Goal: Information Seeking & Learning: Learn about a topic

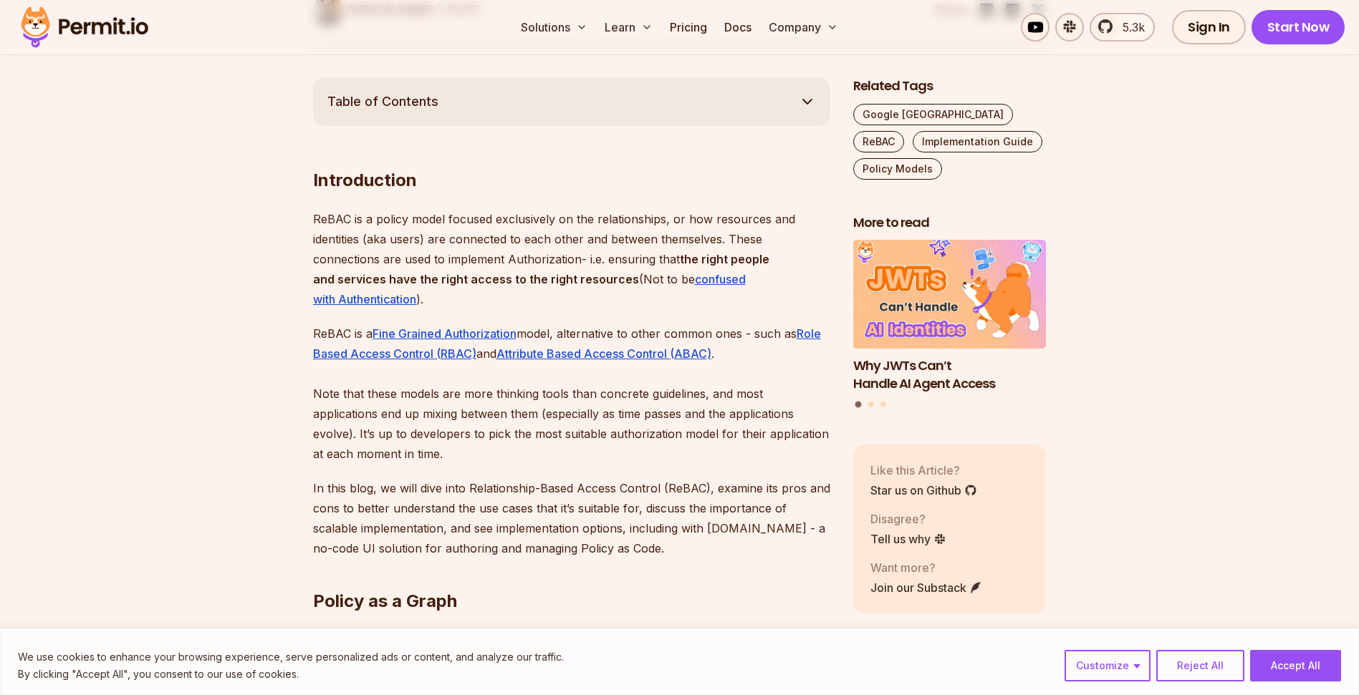
click at [441, 261] on p "ReBAC is a policy model focused exclusively on the relationships, or how resour…" at bounding box center [571, 259] width 517 height 100
click at [426, 259] on p "ReBAC is a policy model focused exclusively on the relationships, or how resour…" at bounding box center [571, 259] width 517 height 100
click at [435, 284] on strong "the right people and services have the right access to the right resources" at bounding box center [541, 269] width 456 height 34
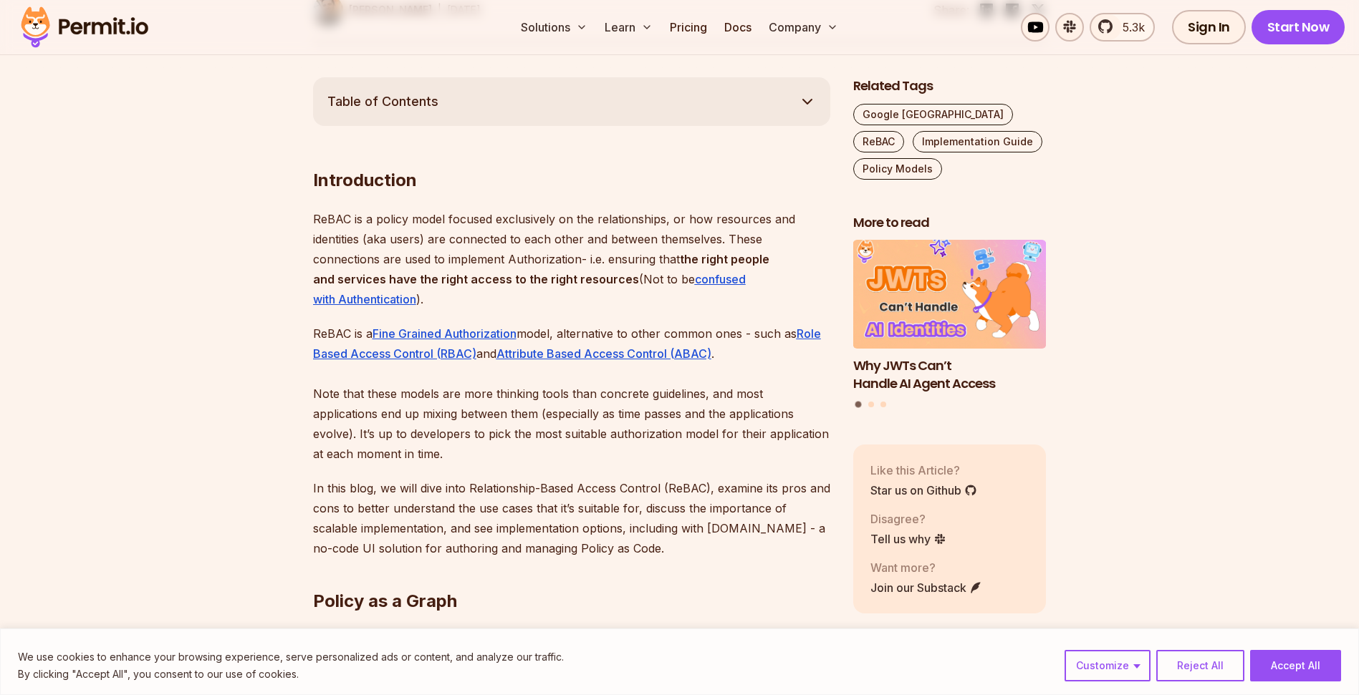
click at [433, 274] on strong "the right people and services have the right access to the right resources" at bounding box center [541, 269] width 456 height 34
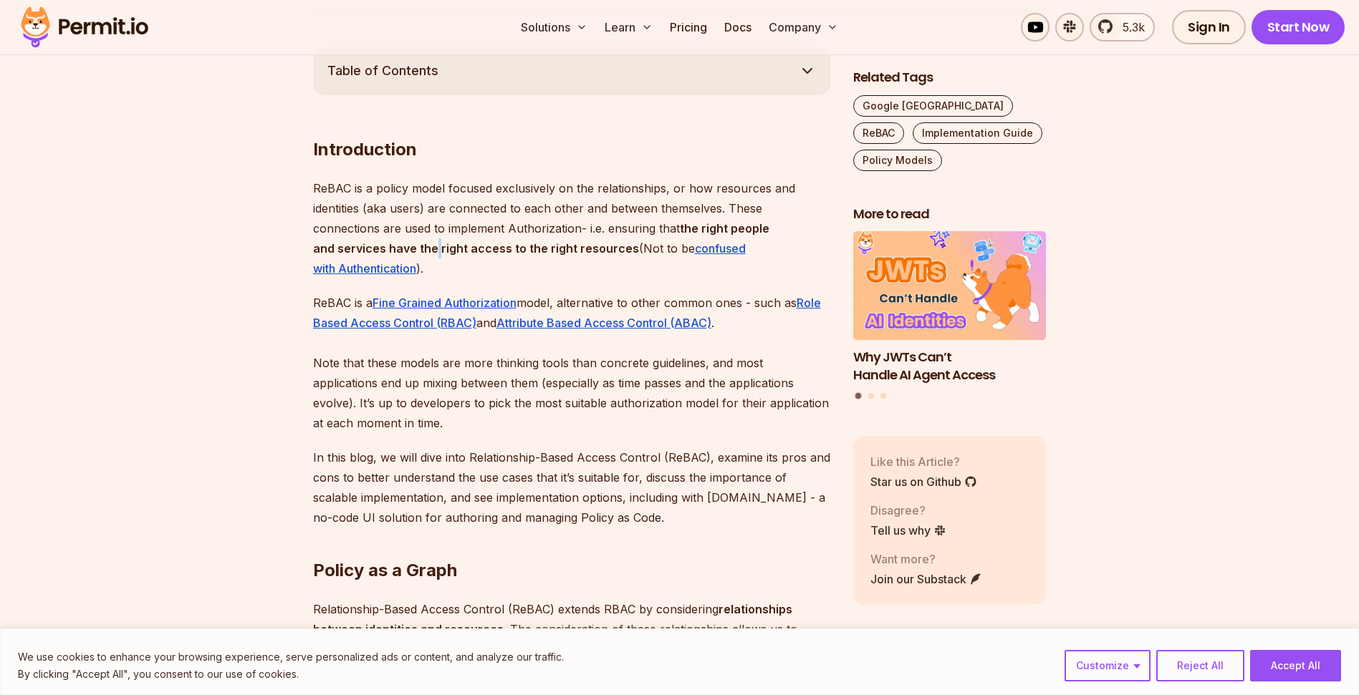
scroll to position [812, 0]
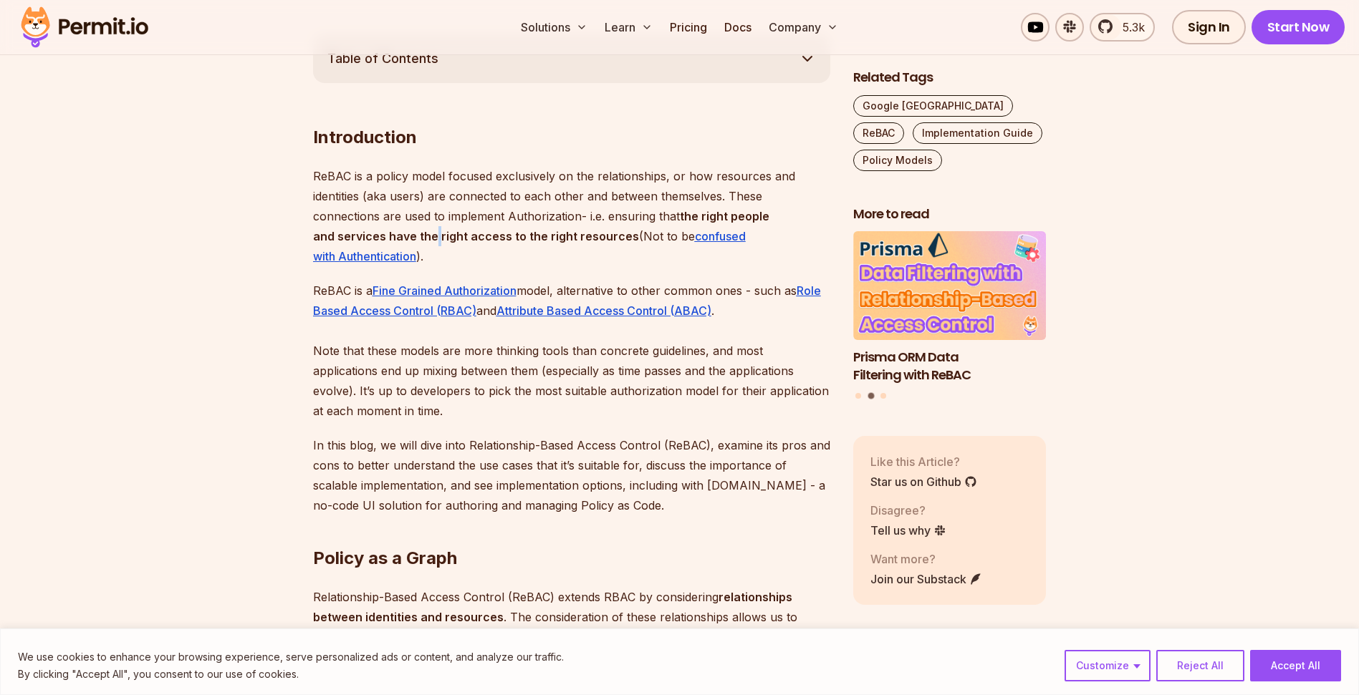
click at [444, 367] on p "ReBAC is a Fine Grained Authorization model, alternative to other common ones -…" at bounding box center [571, 351] width 517 height 140
click at [440, 369] on p "ReBAC is a Fine Grained Authorization model, alternative to other common ones -…" at bounding box center [571, 351] width 517 height 140
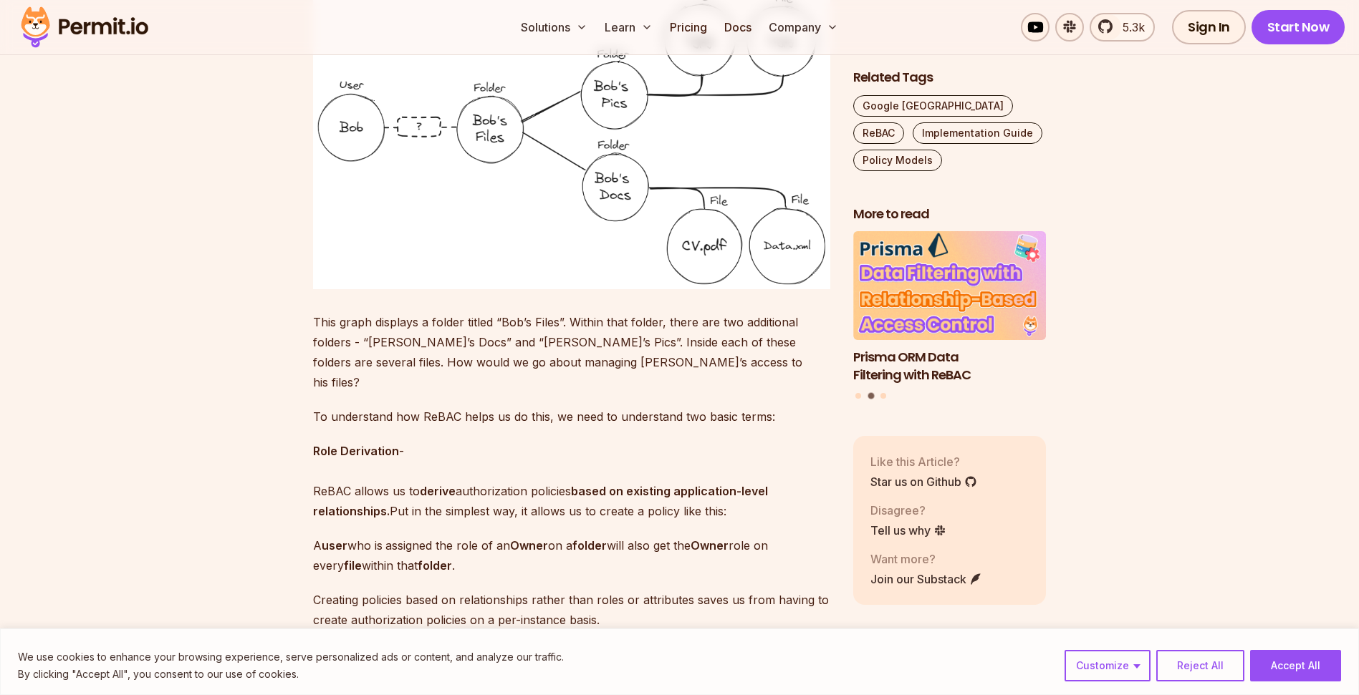
scroll to position [2352, 0]
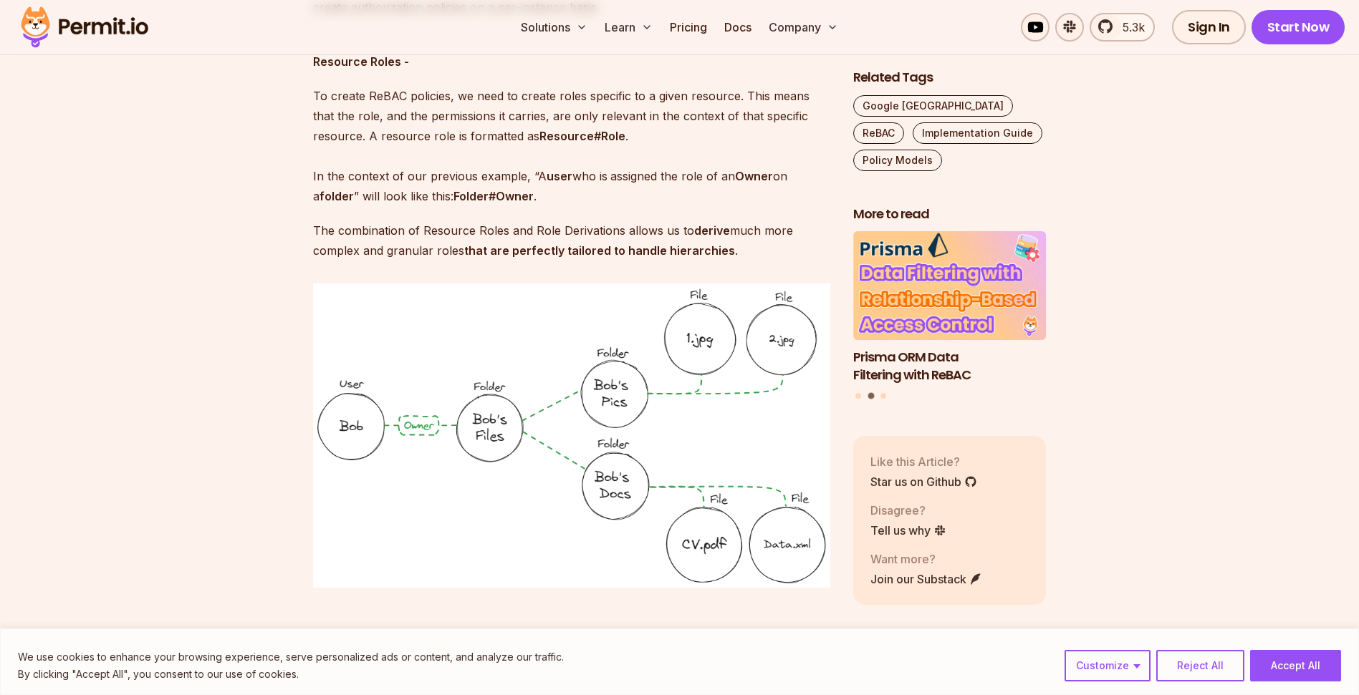
click at [126, 32] on img at bounding box center [84, 27] width 140 height 49
click at [1112, 21] on link "5.3k" at bounding box center [1121, 27] width 65 height 29
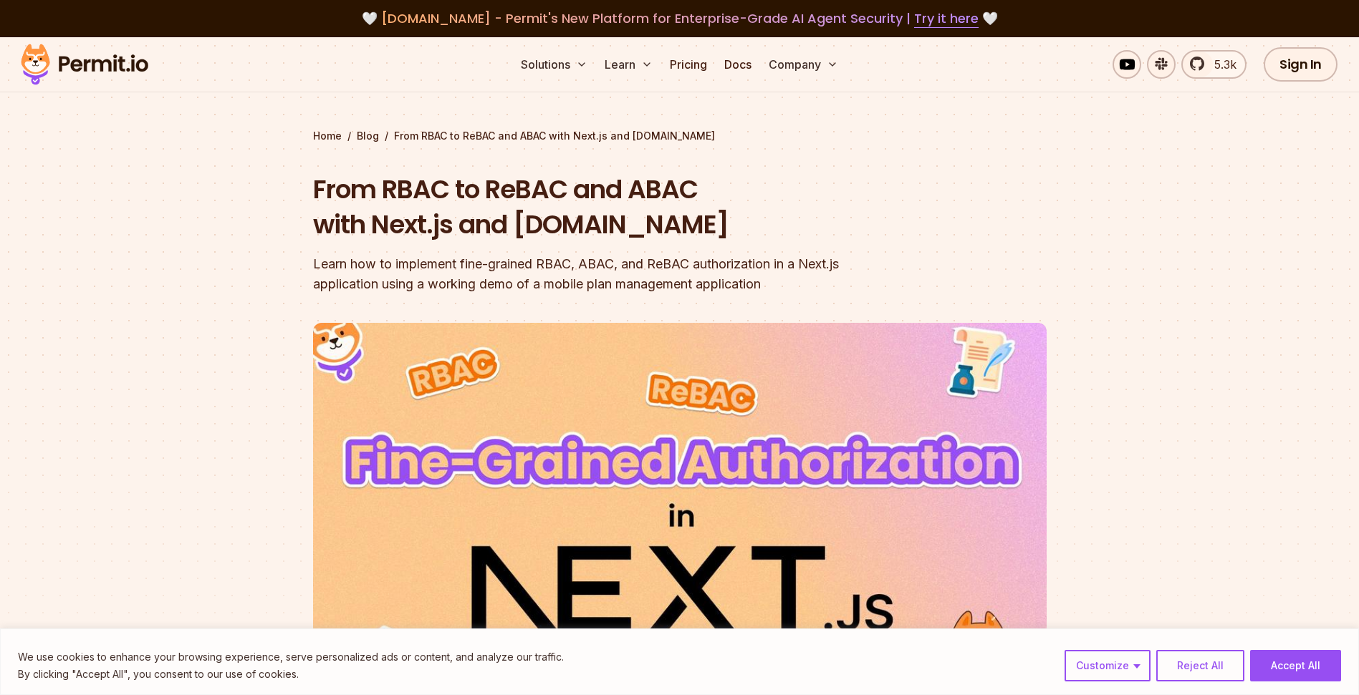
click at [484, 287] on div "Learn how to implement fine-grained RBAC, ABAC, and ReBAC authorization in a Ne…" at bounding box center [588, 274] width 550 height 40
click at [481, 285] on div "Learn how to implement fine-grained RBAC, ABAC, and ReBAC authorization in a Ne…" at bounding box center [588, 274] width 550 height 40
click at [478, 275] on div "Learn how to implement fine-grained RBAC, ABAC, and ReBAC authorization in a Ne…" at bounding box center [588, 274] width 550 height 40
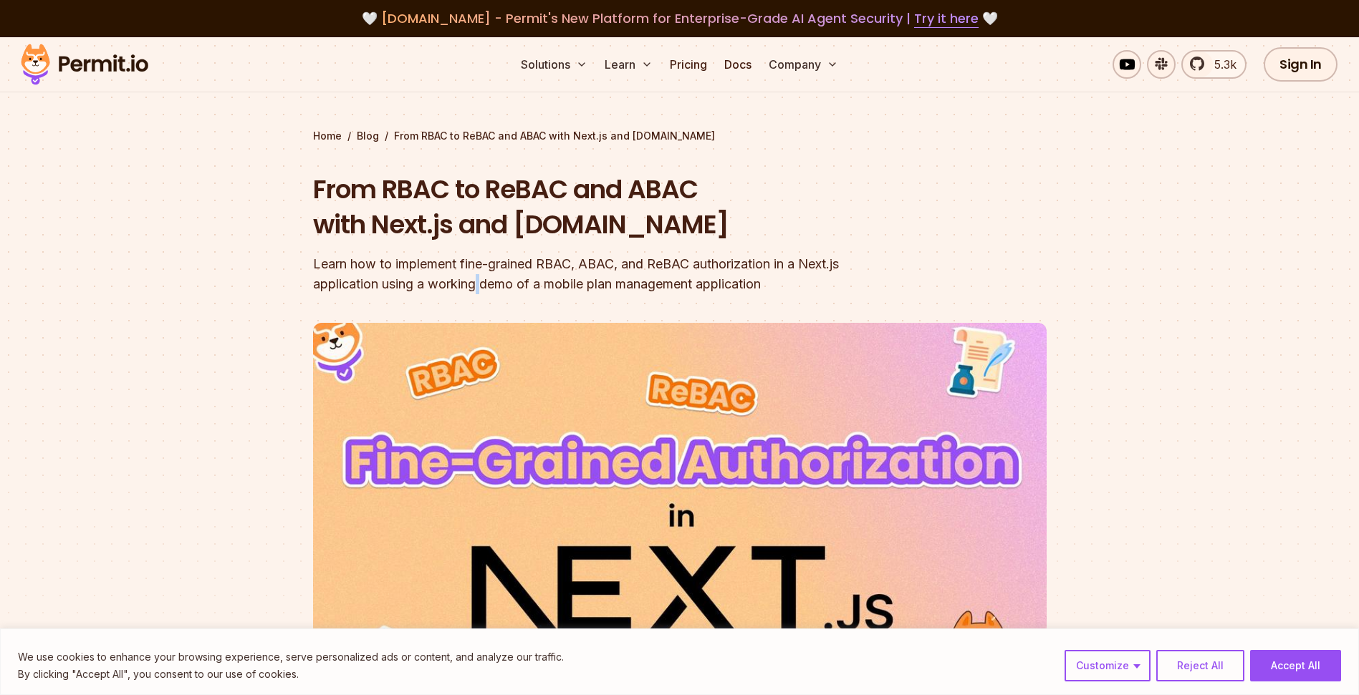
click at [478, 281] on div "Learn how to implement fine-grained RBAC, ABAC, and ReBAC authorization in a Ne…" at bounding box center [588, 274] width 550 height 40
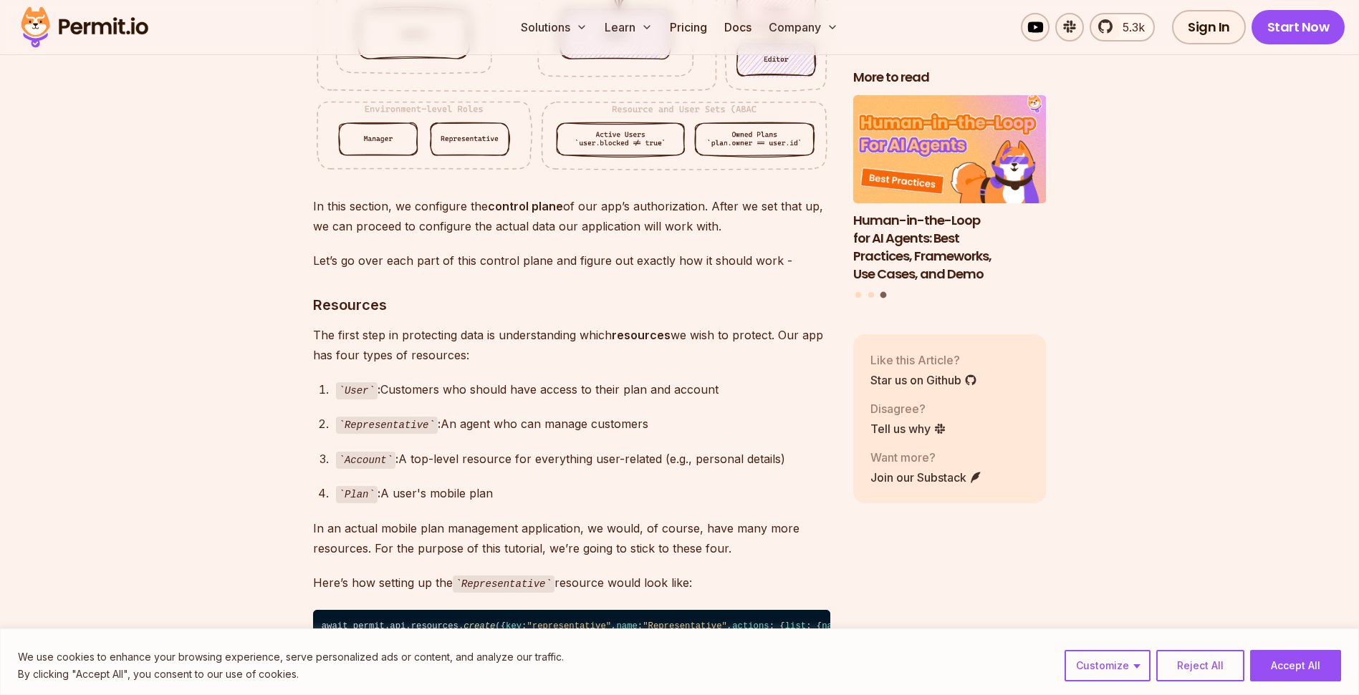
scroll to position [3362, 0]
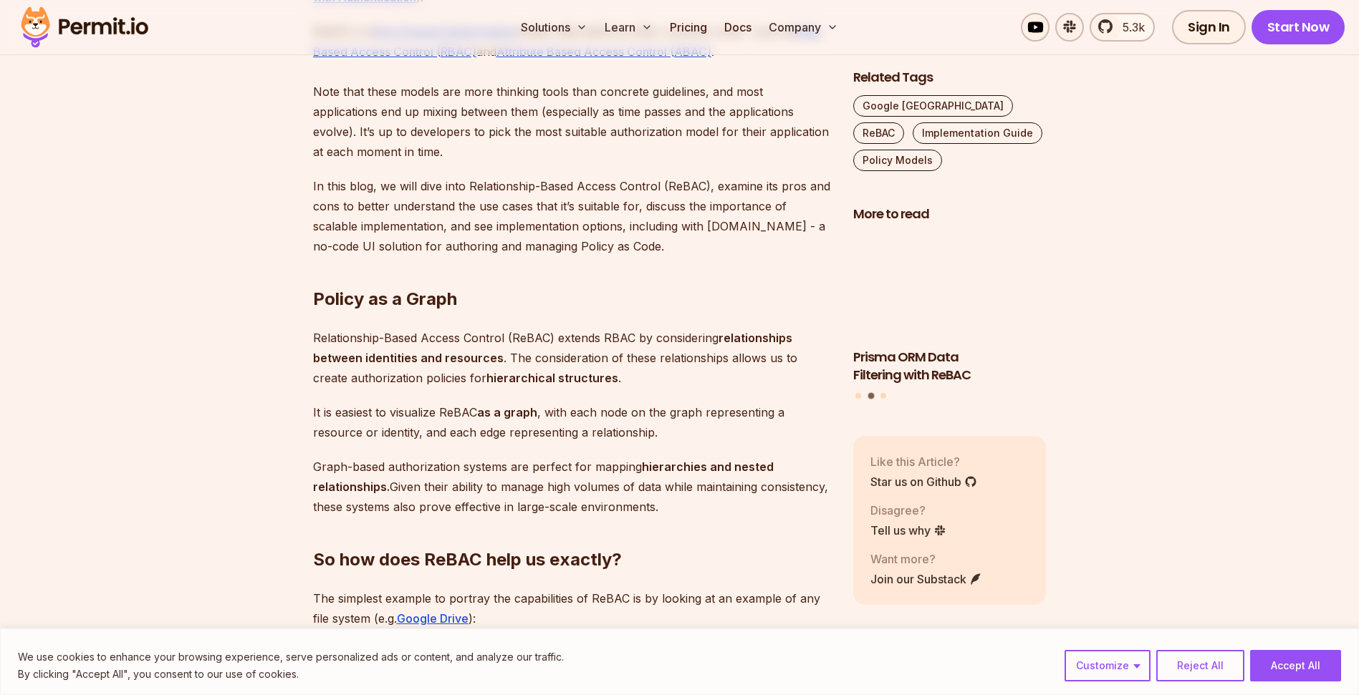
scroll to position [1076, 0]
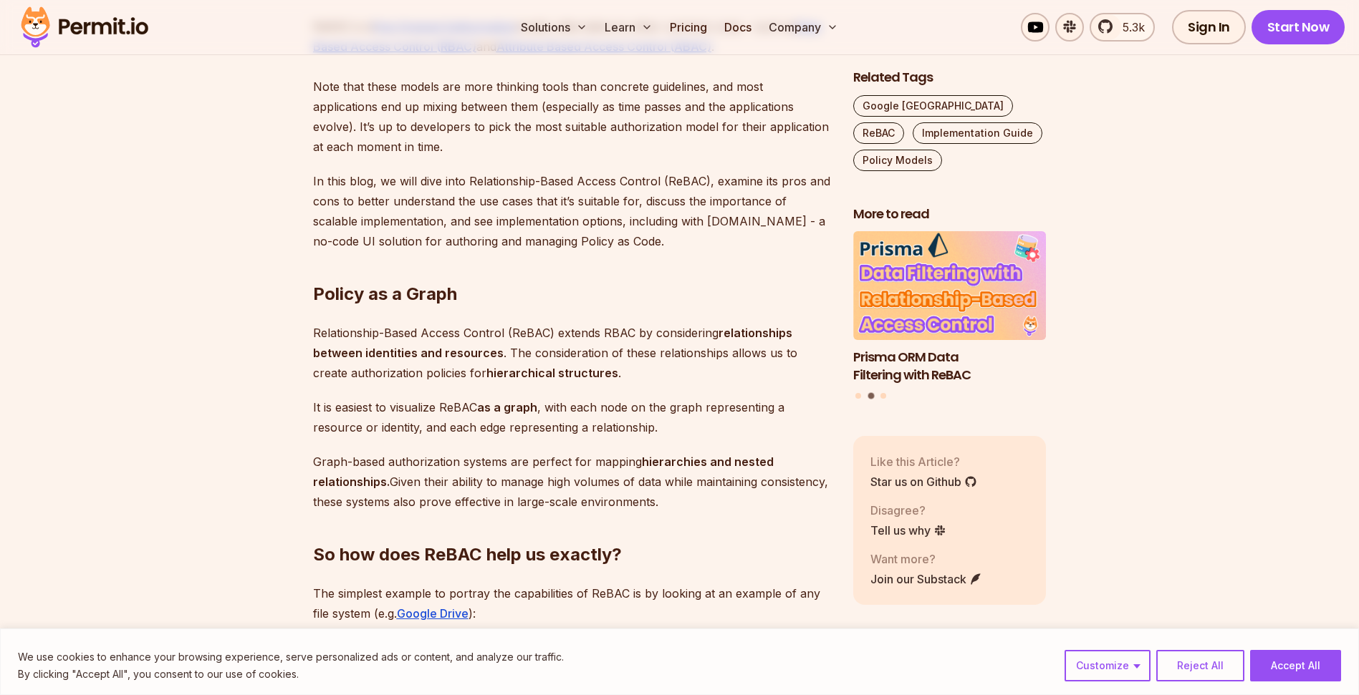
click at [402, 420] on p "It is easiest to visualize ReBAC as a graph , with each node on the graph repre…" at bounding box center [571, 417] width 517 height 40
click at [385, 407] on p "It is easiest to visualize ReBAC as a graph , with each node on the graph repre…" at bounding box center [571, 417] width 517 height 40
click at [382, 485] on strong "hierarchies and nested relationships." at bounding box center [543, 472] width 460 height 34
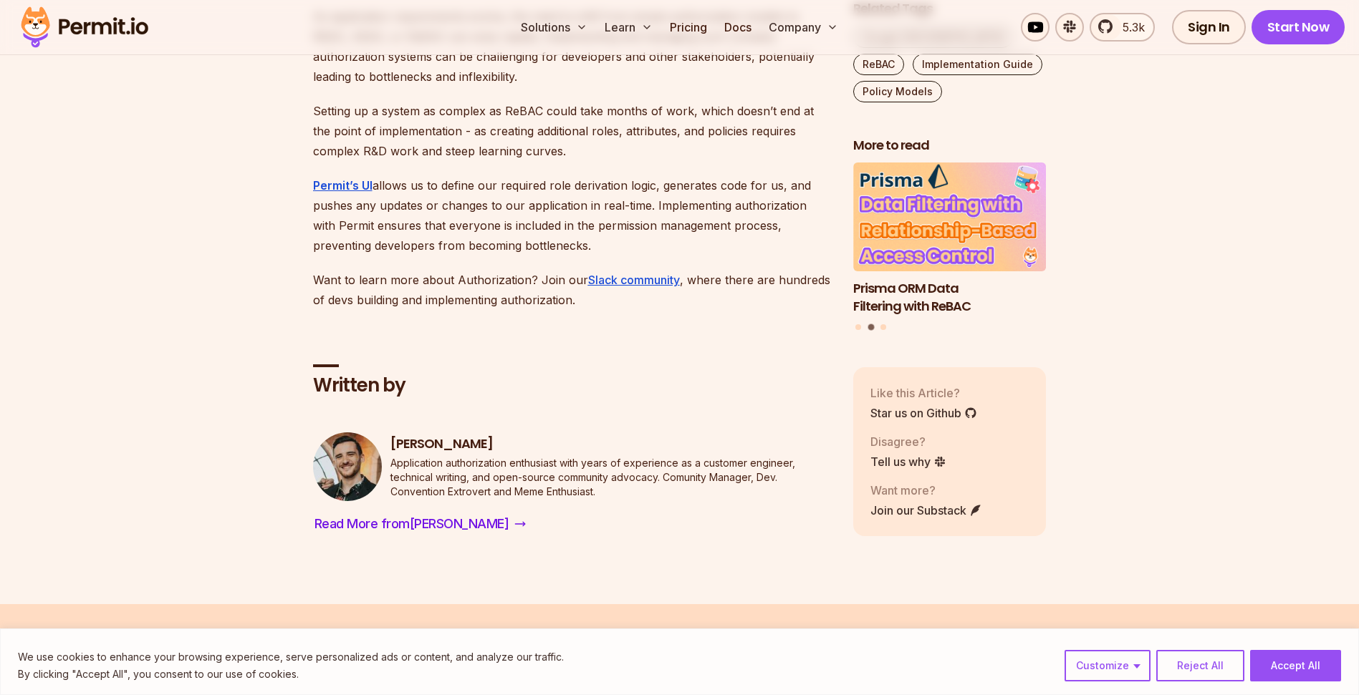
scroll to position [11415, 0]
